Goal: Transaction & Acquisition: Purchase product/service

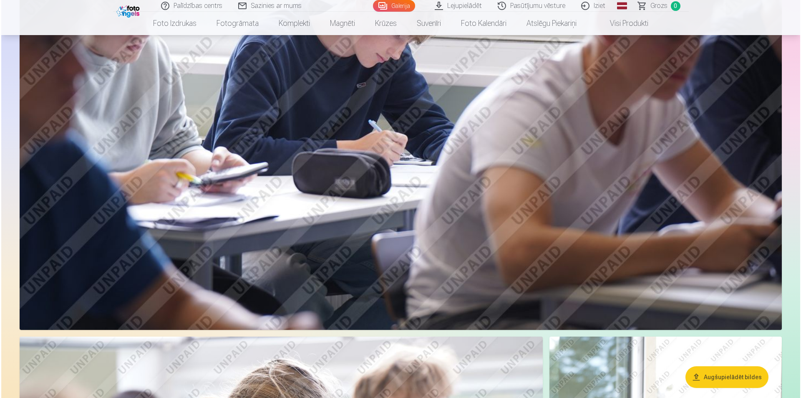
scroll to position [375, 0]
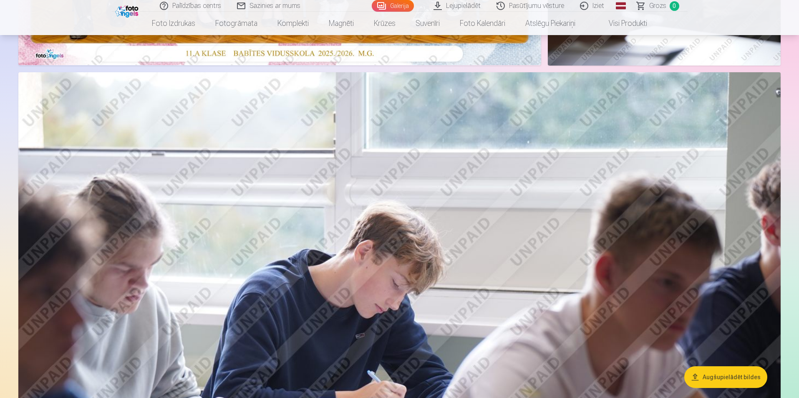
click at [381, 300] on img at bounding box center [399, 326] width 762 height 508
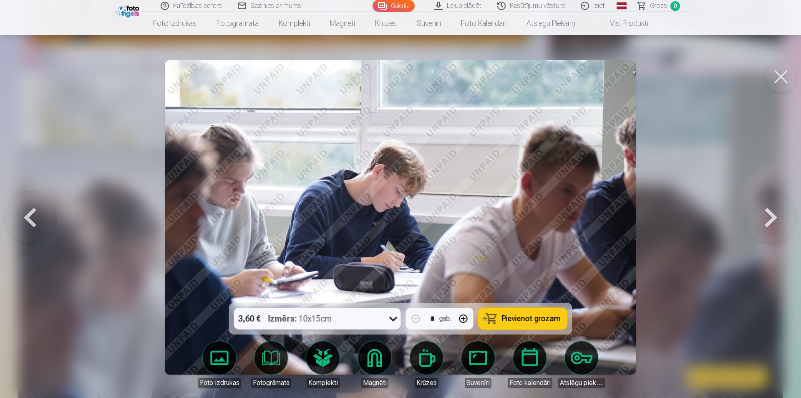
click at [533, 320] on span "Pievienot grozam" at bounding box center [531, 319] width 59 height 8
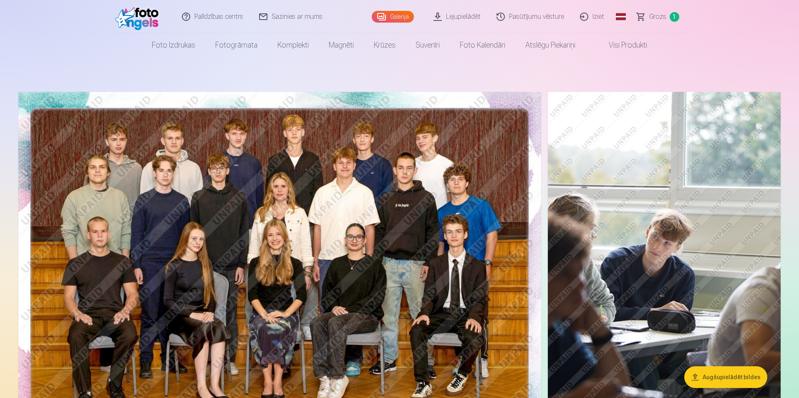
click at [334, 231] on img at bounding box center [279, 266] width 523 height 349
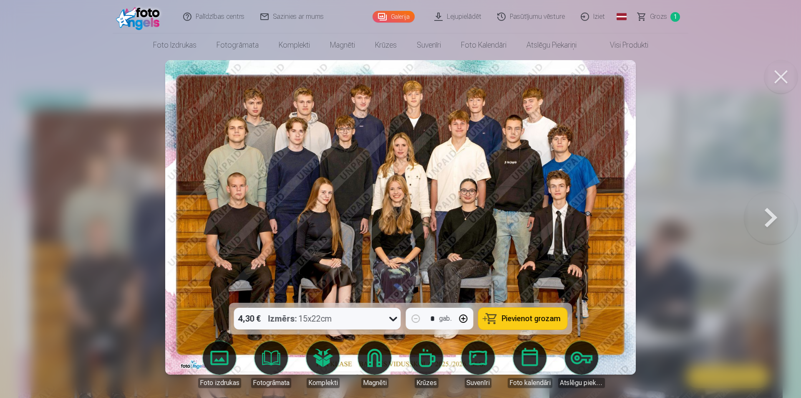
click at [526, 318] on span "Pievienot grozam" at bounding box center [531, 319] width 59 height 8
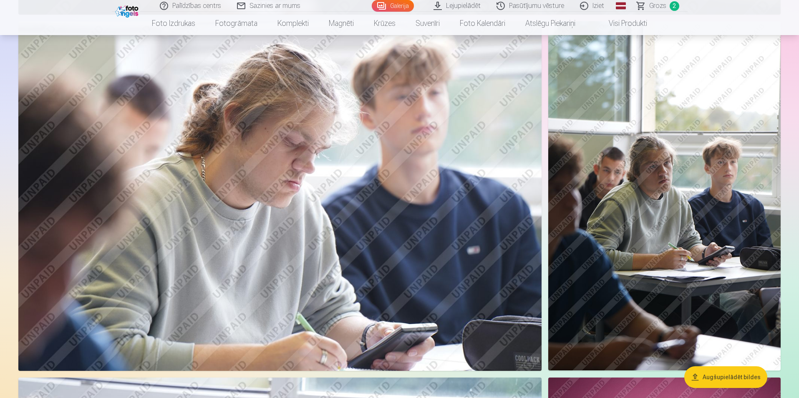
scroll to position [960, 0]
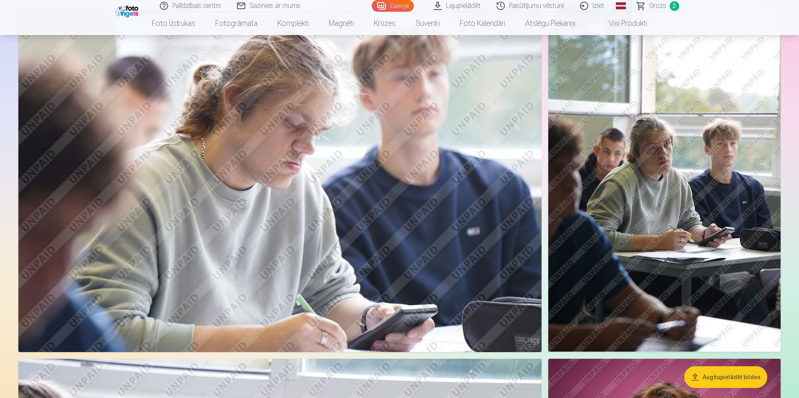
click at [688, 205] on img at bounding box center [664, 177] width 232 height 349
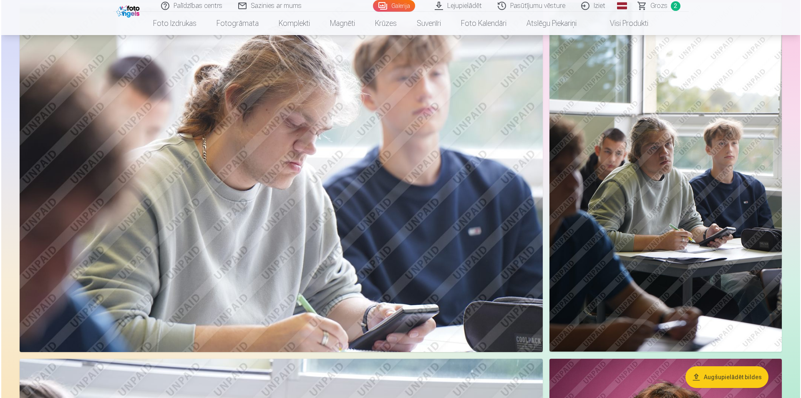
scroll to position [962, 0]
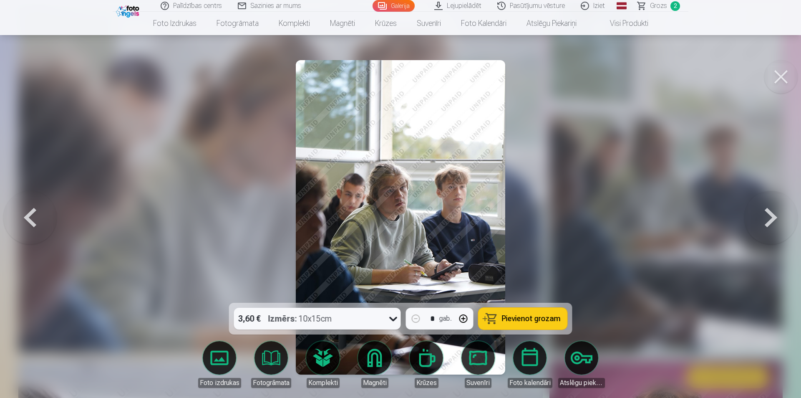
click at [548, 318] on span "Pievienot grozam" at bounding box center [531, 319] width 59 height 8
click at [773, 221] on button at bounding box center [770, 217] width 53 height 154
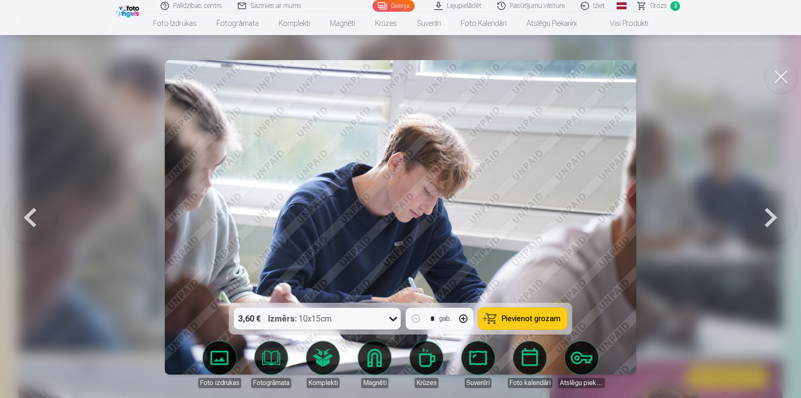
click at [768, 221] on button at bounding box center [770, 217] width 53 height 154
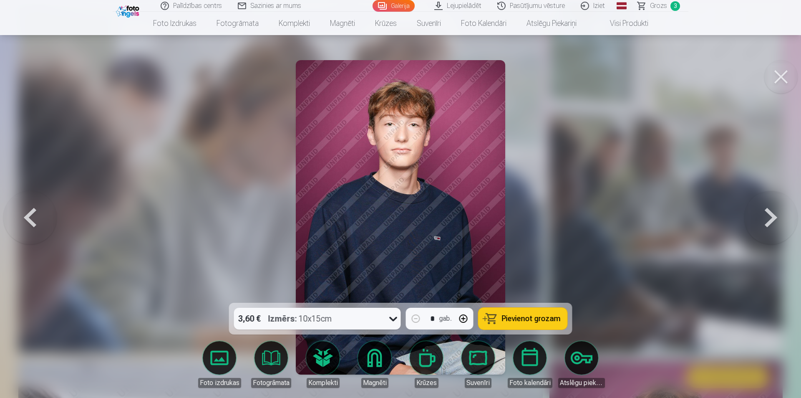
click at [540, 318] on span "Pievienot grozam" at bounding box center [531, 319] width 59 height 8
click at [771, 224] on button at bounding box center [770, 217] width 53 height 154
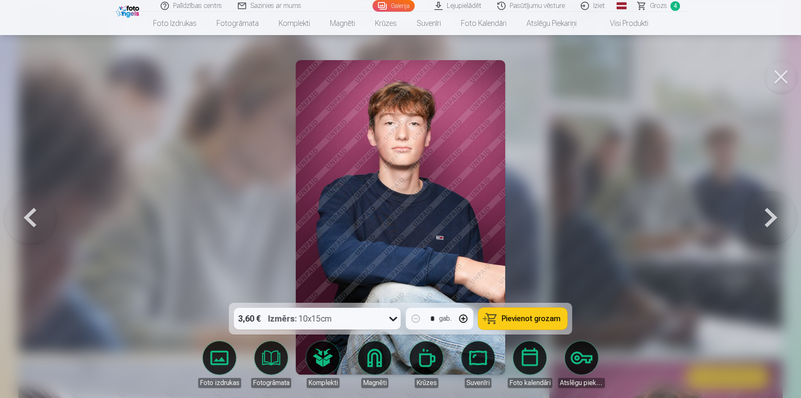
click at [537, 318] on span "Pievienot grozam" at bounding box center [531, 319] width 59 height 8
click at [765, 220] on button at bounding box center [770, 217] width 53 height 154
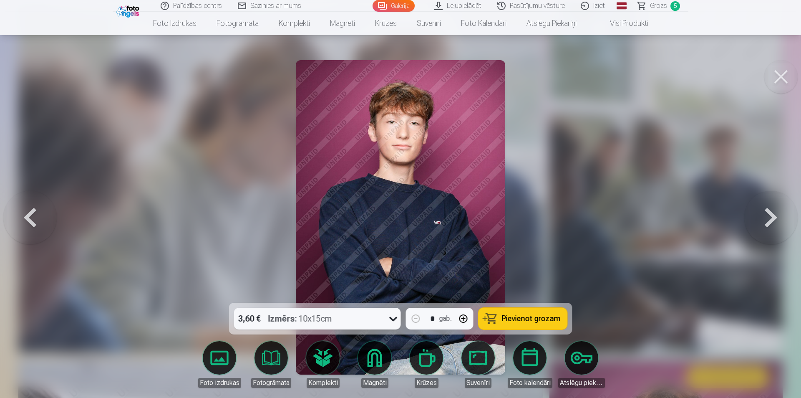
click at [534, 321] on span "Pievienot grozam" at bounding box center [531, 319] width 59 height 8
click at [771, 212] on button at bounding box center [770, 217] width 53 height 154
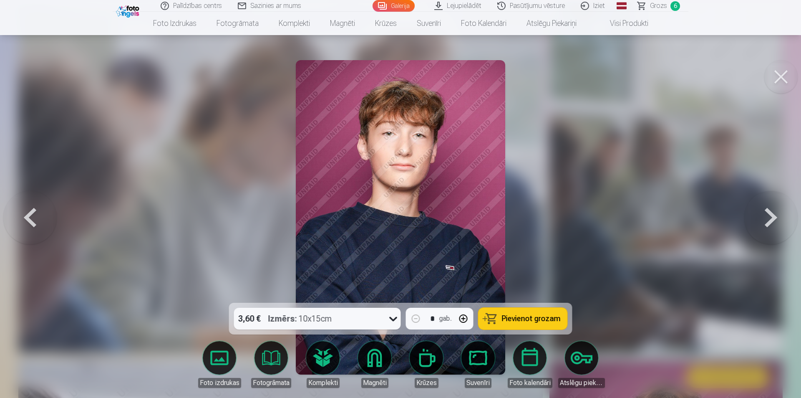
click at [537, 320] on span "Pievienot grozam" at bounding box center [531, 319] width 59 height 8
click at [773, 219] on button at bounding box center [770, 217] width 53 height 154
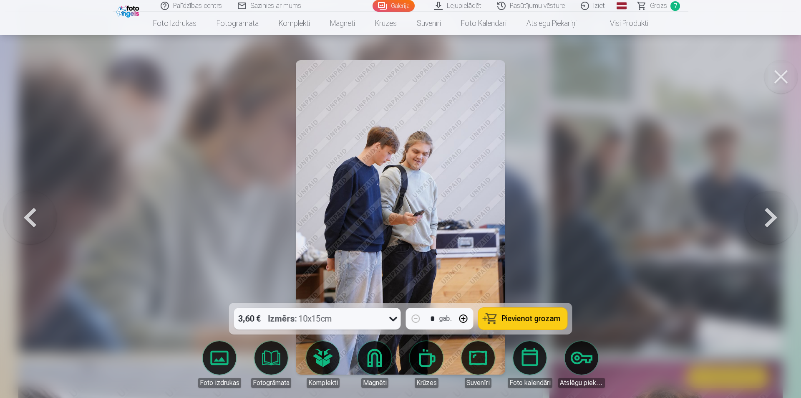
click at [769, 221] on button at bounding box center [770, 217] width 53 height 154
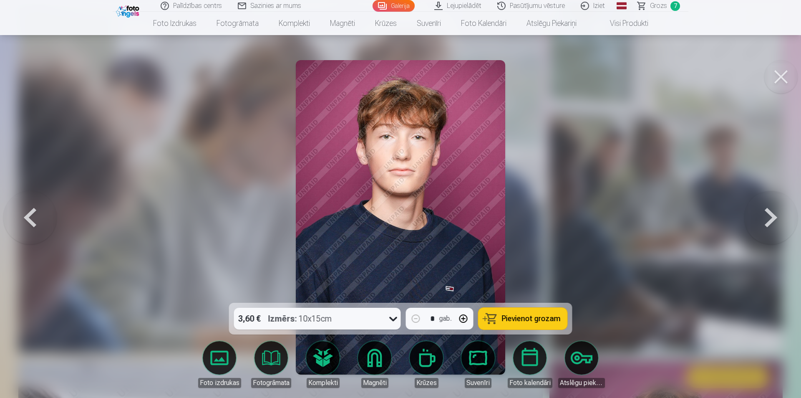
click at [773, 220] on button at bounding box center [770, 217] width 53 height 154
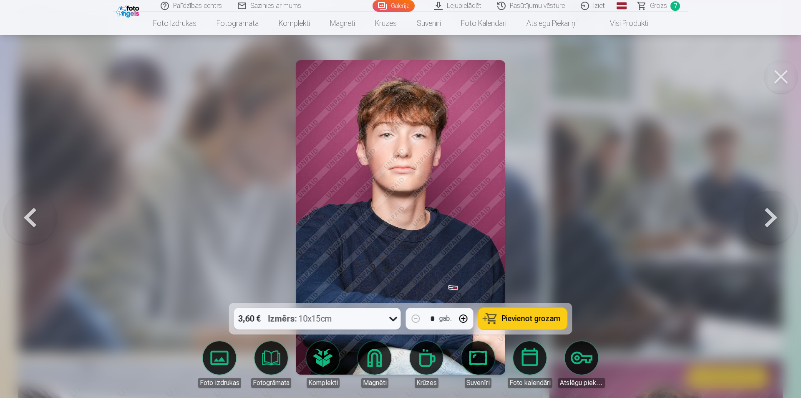
click at [769, 222] on button at bounding box center [770, 217] width 53 height 154
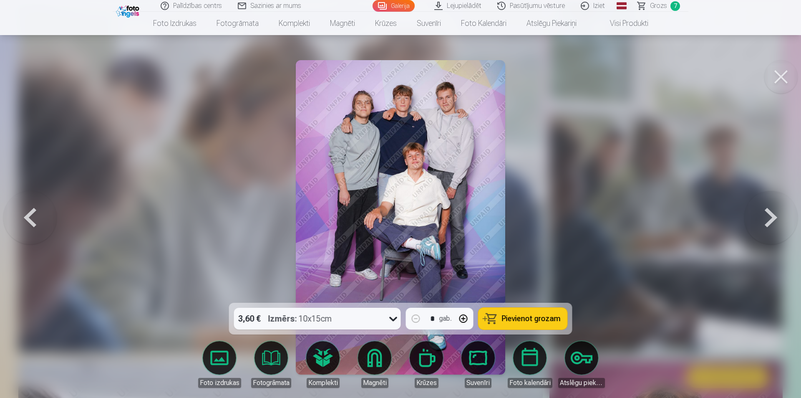
click at [525, 319] on span "Pievienot grozam" at bounding box center [531, 319] width 59 height 8
click at [774, 219] on button at bounding box center [770, 217] width 53 height 154
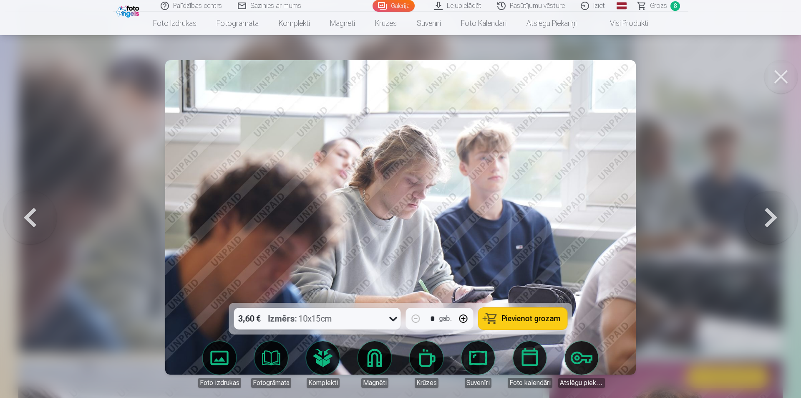
click at [546, 317] on span "Pievienot grozam" at bounding box center [531, 319] width 59 height 8
click at [766, 217] on button at bounding box center [770, 217] width 53 height 154
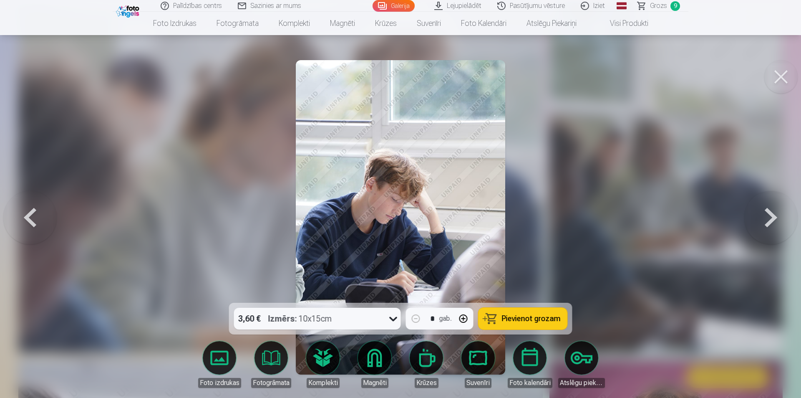
click at [546, 320] on span "Pievienot grozam" at bounding box center [531, 319] width 59 height 8
click at [774, 215] on button at bounding box center [770, 217] width 53 height 154
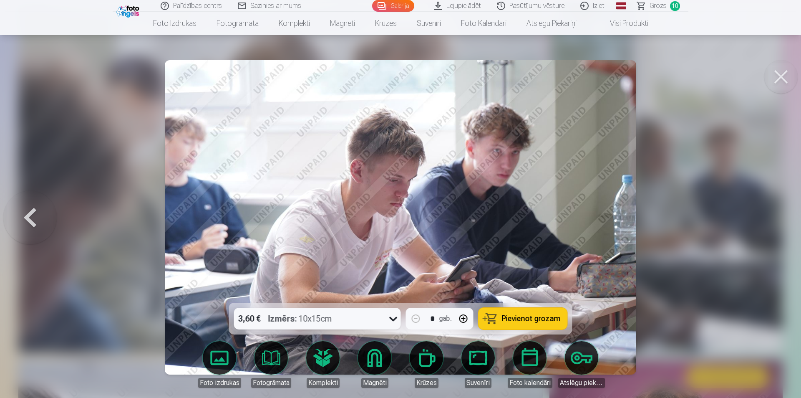
click at [774, 215] on div at bounding box center [400, 199] width 801 height 398
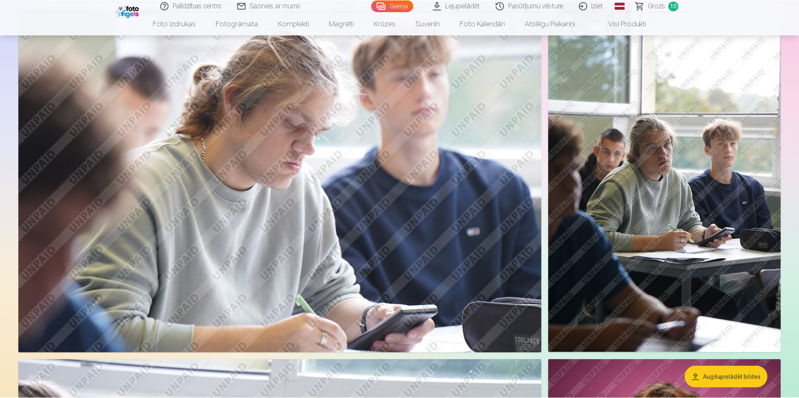
scroll to position [960, 0]
click at [774, 215] on img at bounding box center [664, 177] width 232 height 349
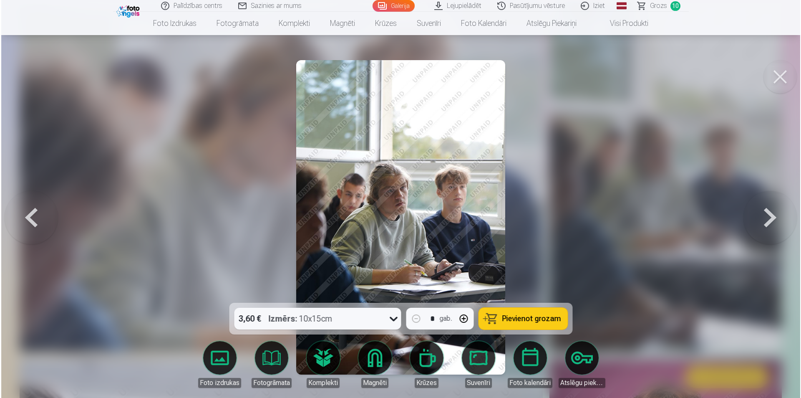
scroll to position [962, 0]
click at [775, 215] on button at bounding box center [770, 217] width 53 height 154
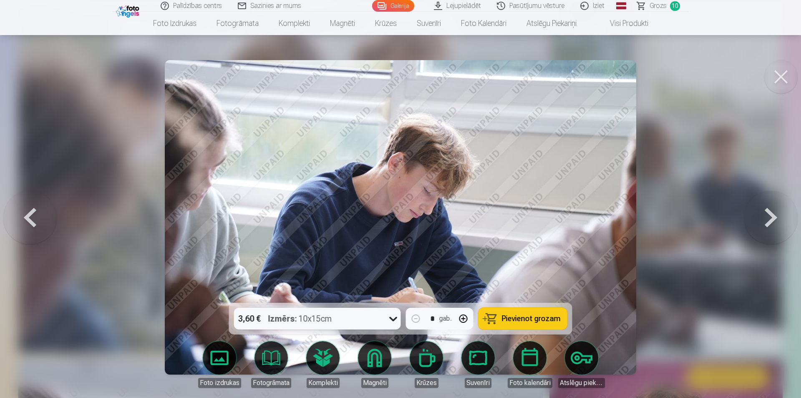
click at [776, 215] on button at bounding box center [770, 217] width 53 height 154
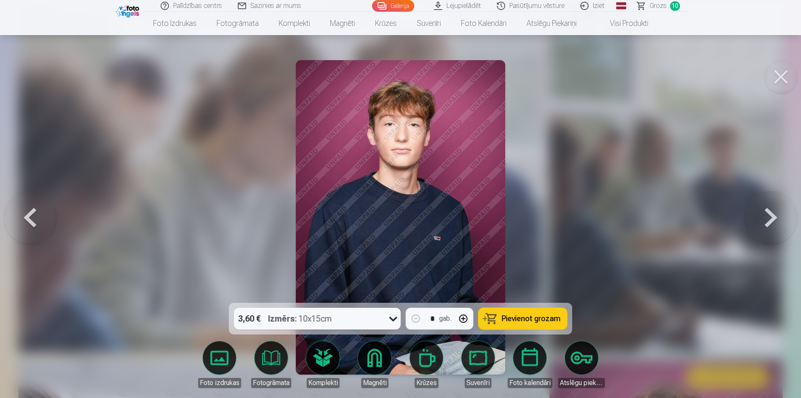
click at [777, 214] on button at bounding box center [770, 217] width 53 height 154
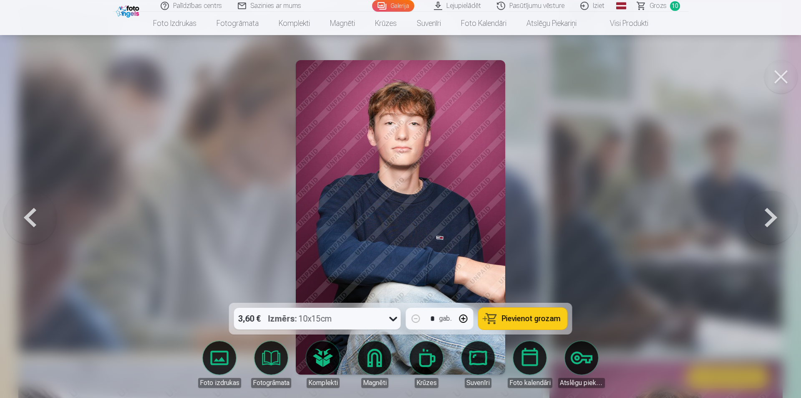
click at [777, 214] on button at bounding box center [770, 217] width 53 height 154
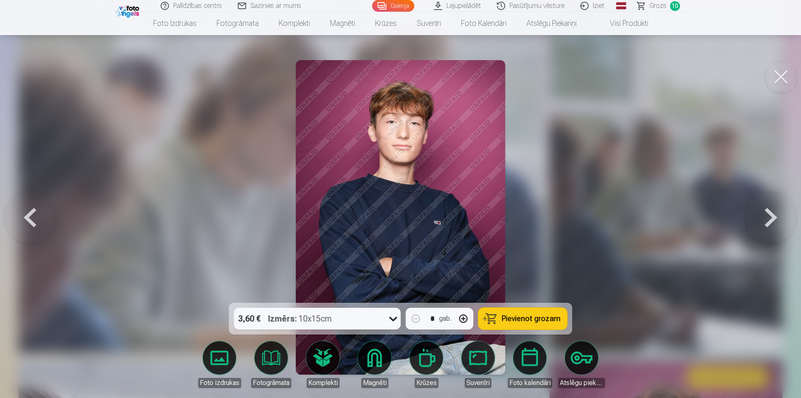
click at [777, 214] on button at bounding box center [770, 217] width 53 height 154
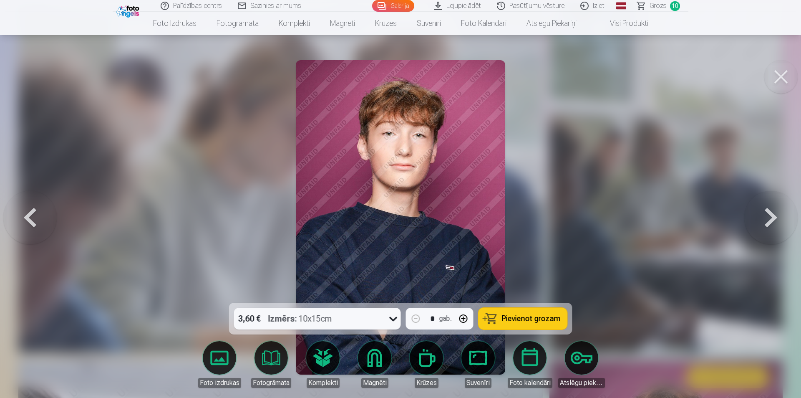
click at [777, 214] on button at bounding box center [770, 217] width 53 height 154
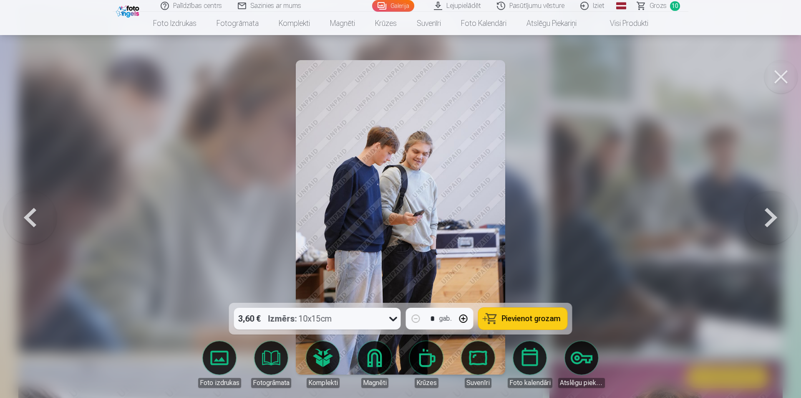
click at [546, 322] on span "Pievienot grozam" at bounding box center [531, 319] width 59 height 8
click at [670, 5] on span "11" at bounding box center [675, 6] width 10 height 10
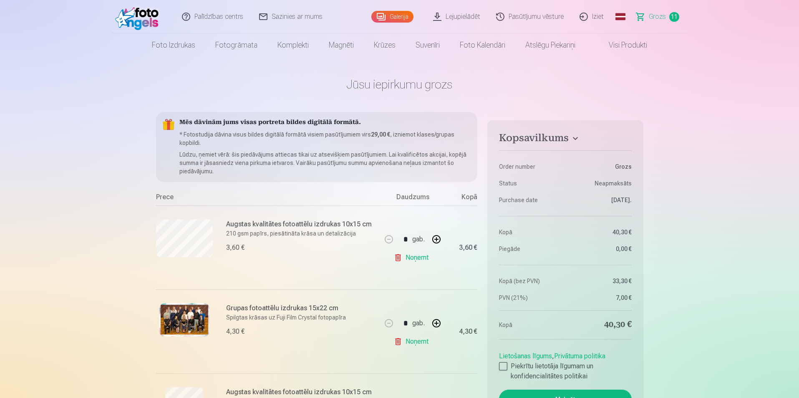
click at [205, 16] on link "Palīdzības centrs" at bounding box center [212, 16] width 77 height 33
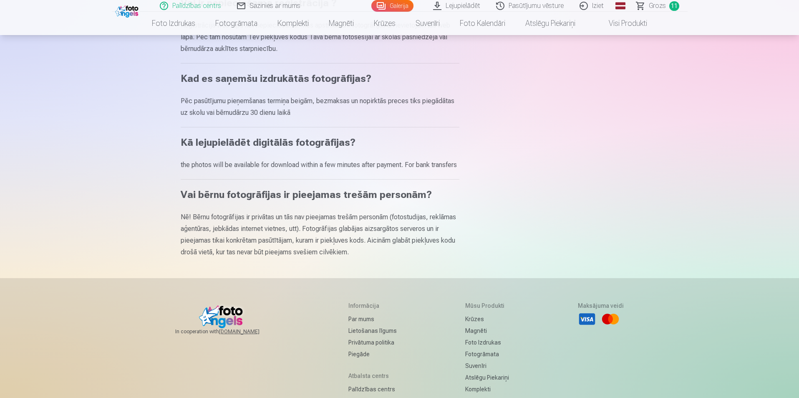
scroll to position [459, 0]
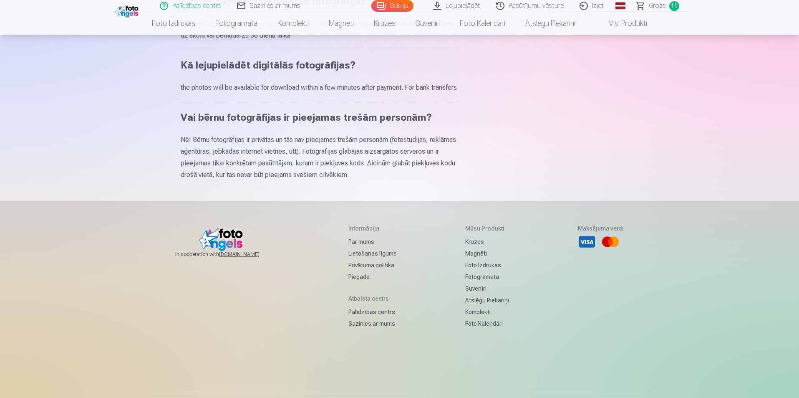
click at [370, 302] on h5 "Atbalsta centrs" at bounding box center [372, 298] width 48 height 8
click at [355, 302] on h5 "Atbalsta centrs" at bounding box center [372, 298] width 48 height 8
click at [380, 318] on link "Palīdzības centrs" at bounding box center [372, 312] width 48 height 12
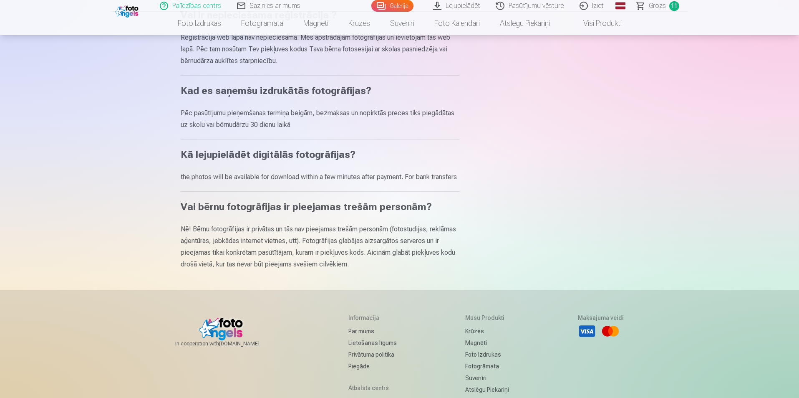
scroll to position [417, 0]
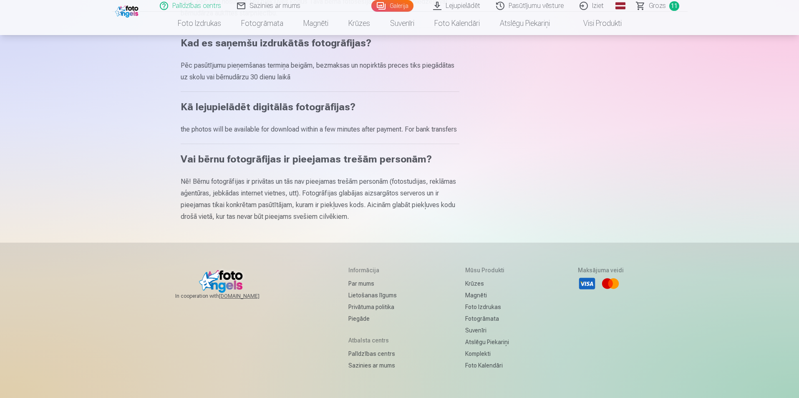
click at [372, 371] on link "Sazinies ar mums" at bounding box center [372, 365] width 48 height 12
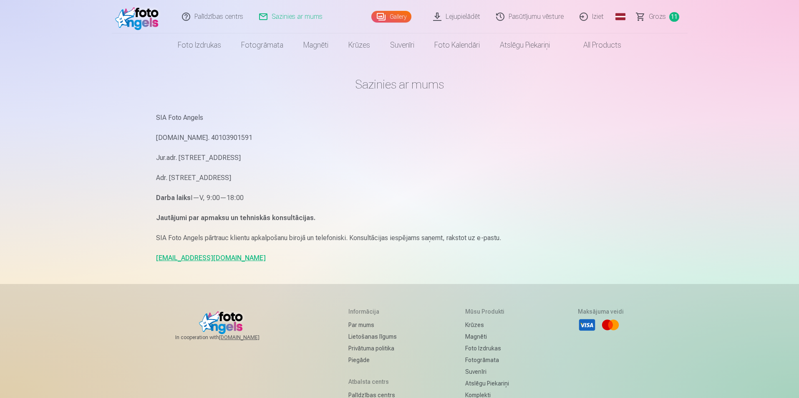
click at [194, 257] on link "[EMAIL_ADDRESS][DOMAIN_NAME]" at bounding box center [211, 258] width 110 height 8
click at [640, 231] on div "SIA Foto Angels [DOMAIN_NAME]. 40103901591 Jur.adr. [STREET_ADDRESS]. [STREET_A…" at bounding box center [399, 188] width 487 height 152
